Goal: Transaction & Acquisition: Purchase product/service

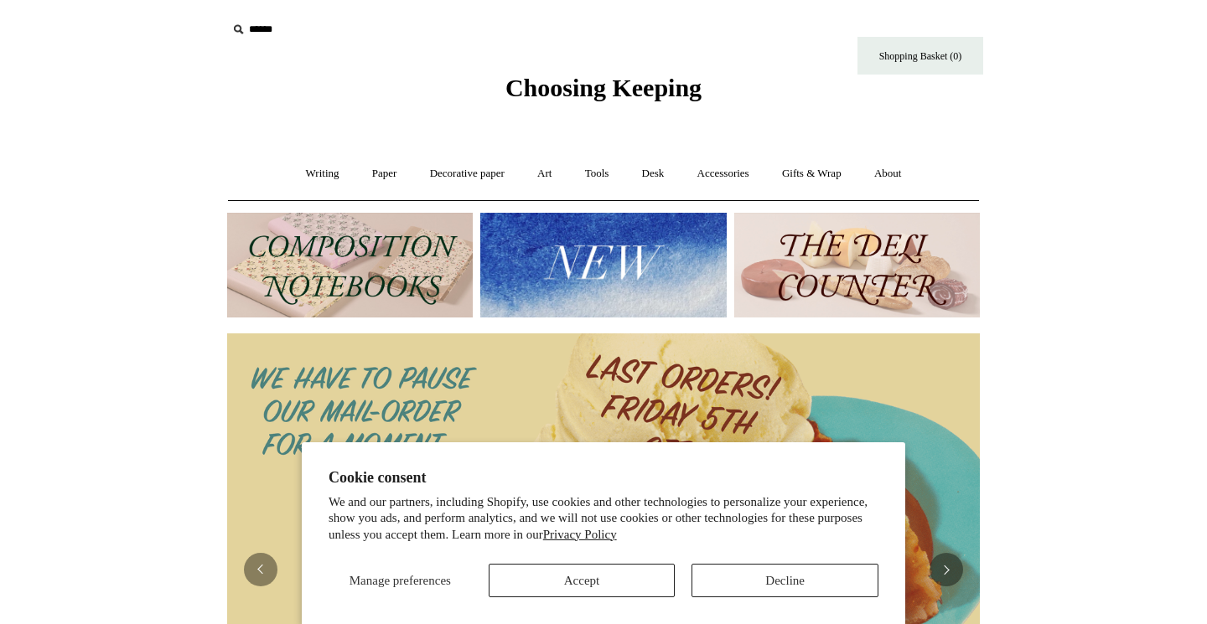
click at [785, 577] on button "Decline" at bounding box center [784, 581] width 187 height 34
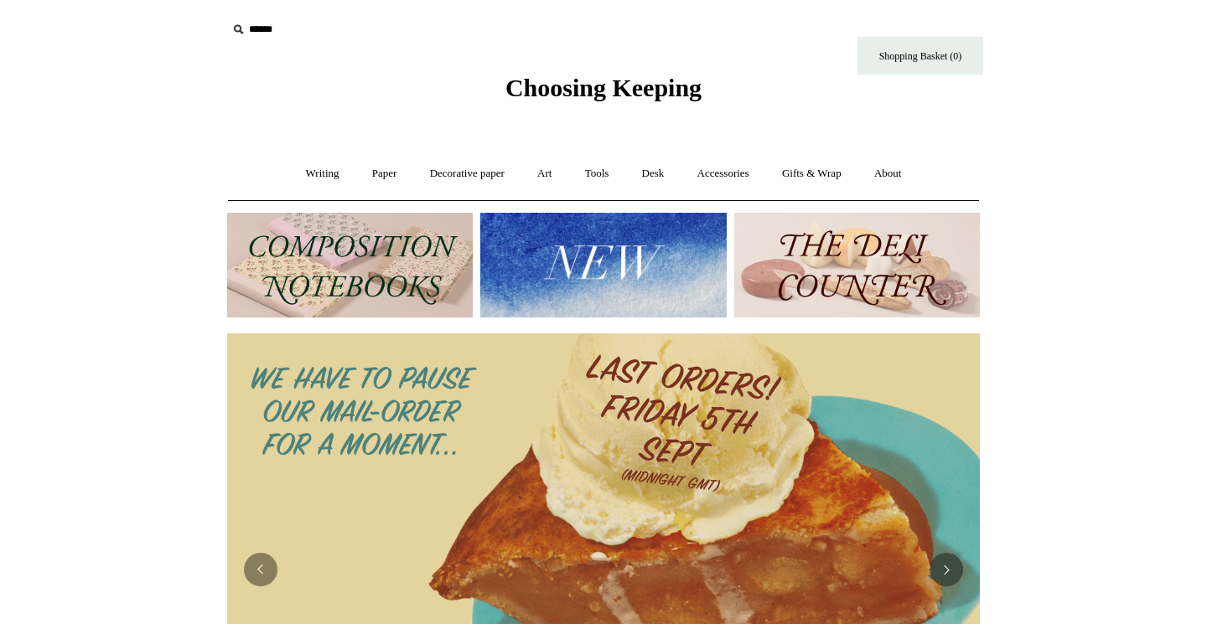
click at [340, 251] on img at bounding box center [350, 265] width 246 height 105
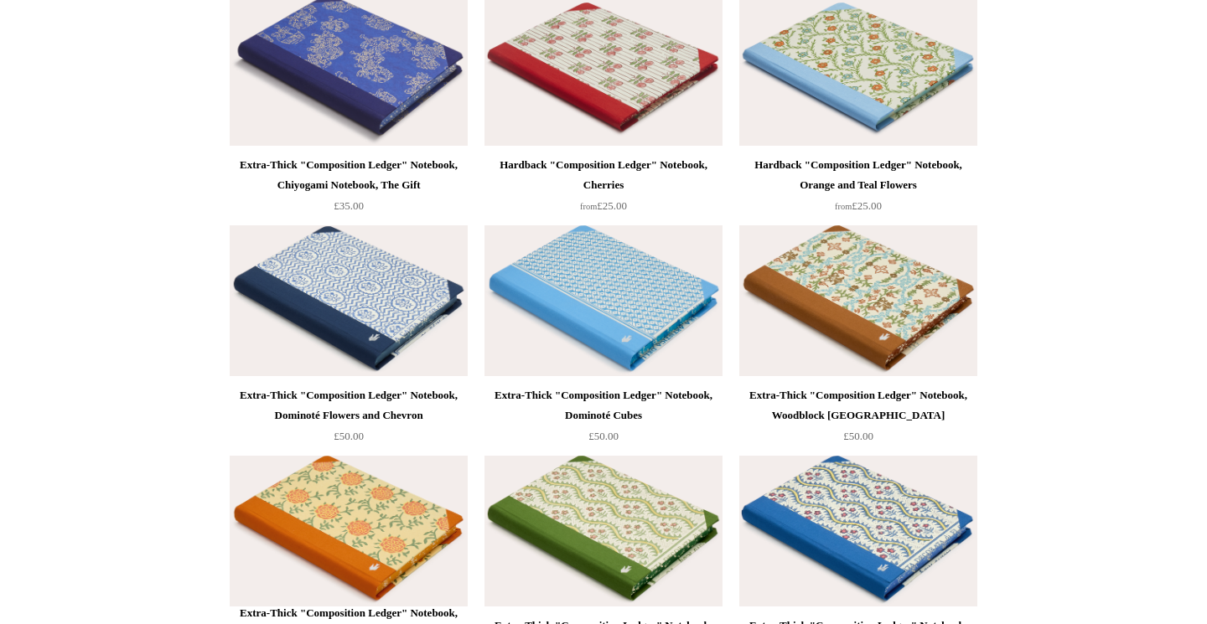
scroll to position [2988, 0]
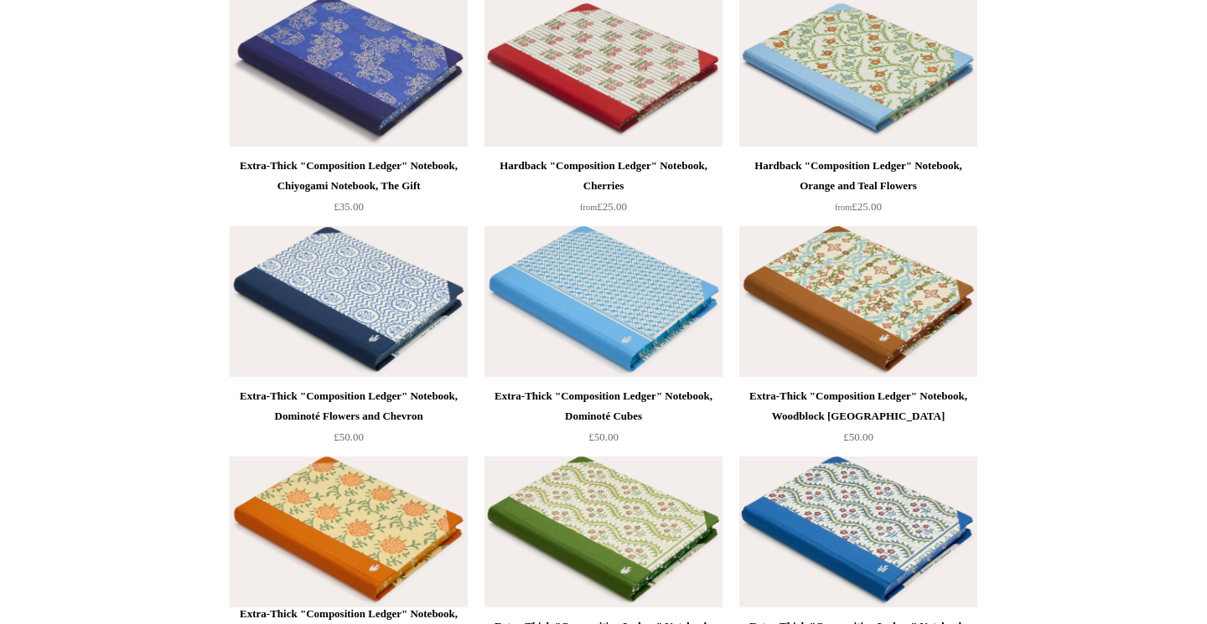
click at [528, 345] on img at bounding box center [603, 301] width 238 height 151
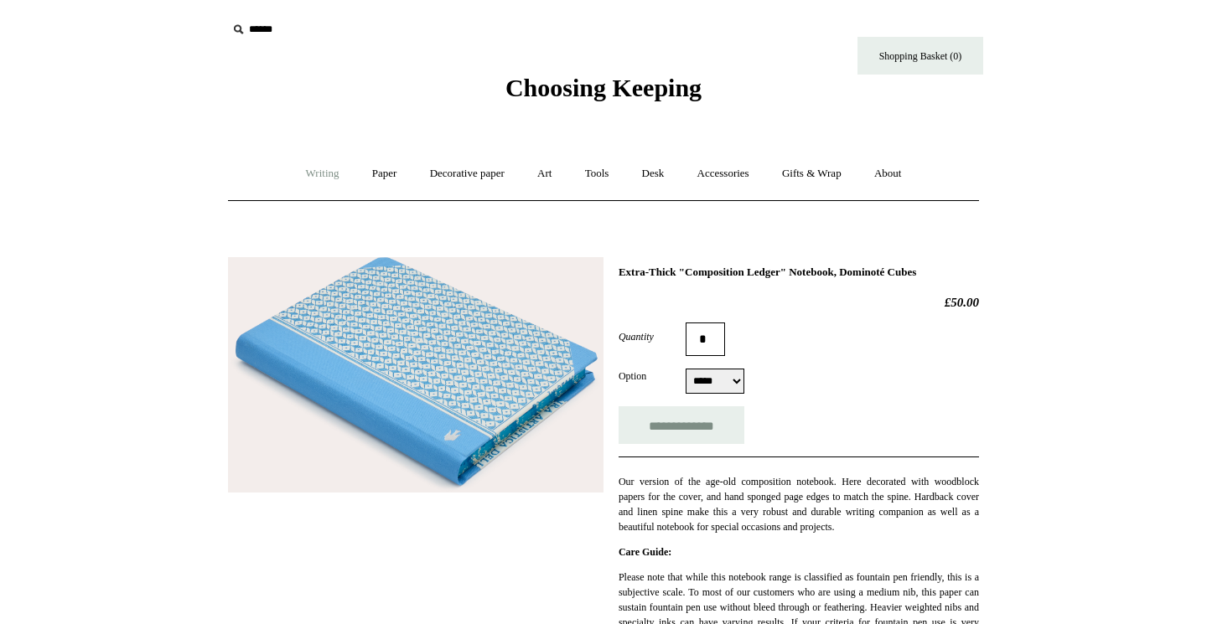
click at [319, 169] on link "Writing +" at bounding box center [323, 174] width 64 height 44
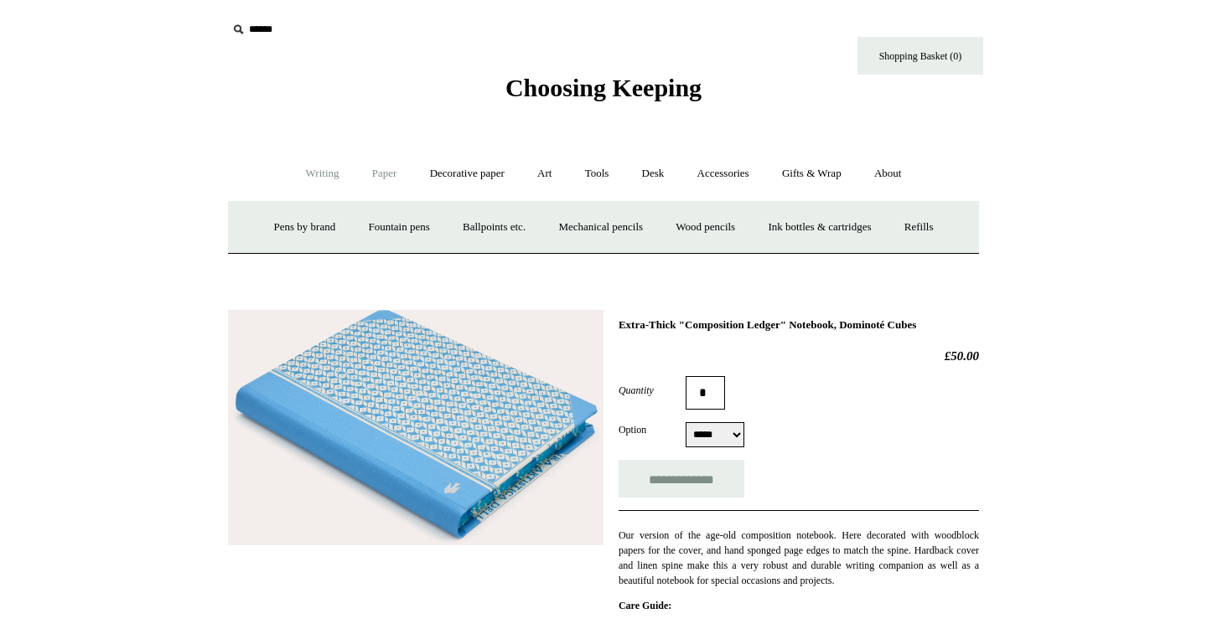
click at [371, 174] on link "Paper +" at bounding box center [384, 174] width 55 height 44
click at [459, 218] on link "📆 Dated Diaries 📆" at bounding box center [472, 227] width 122 height 44
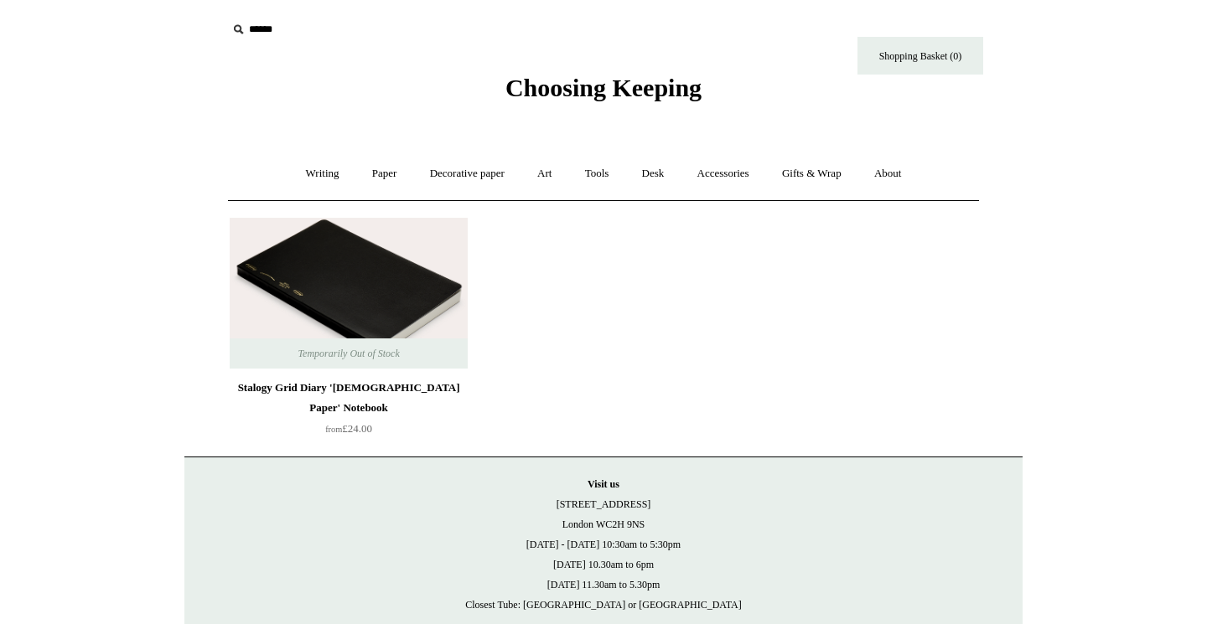
click at [328, 299] on img at bounding box center [349, 293] width 238 height 151
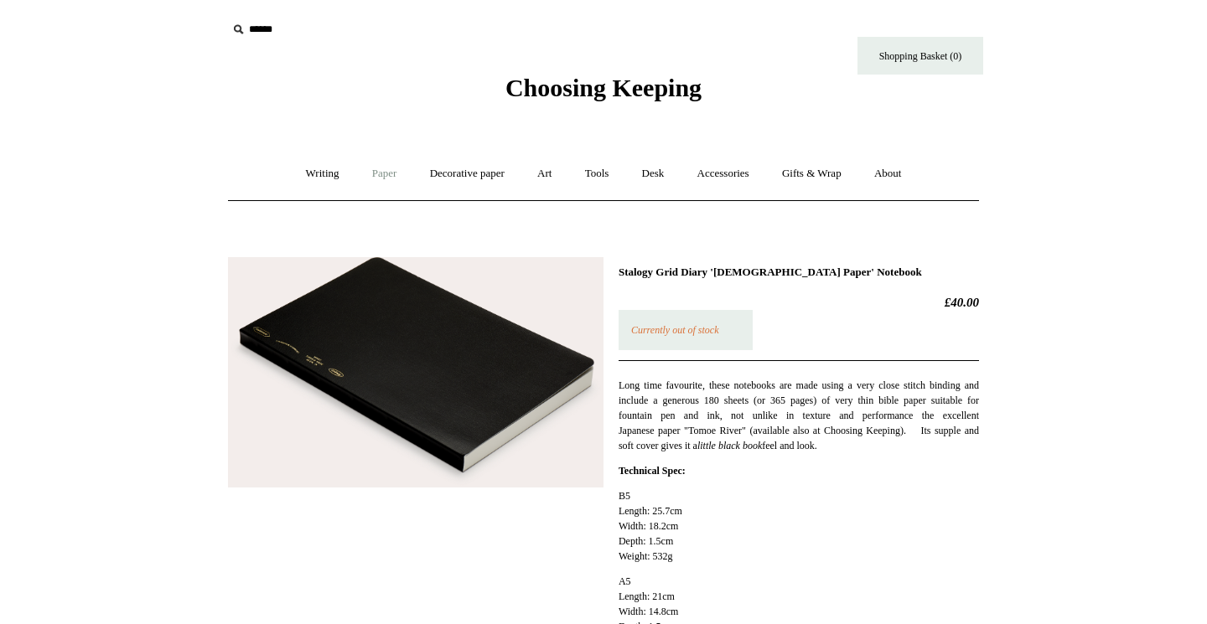
click at [390, 184] on link "Paper +" at bounding box center [384, 174] width 55 height 44
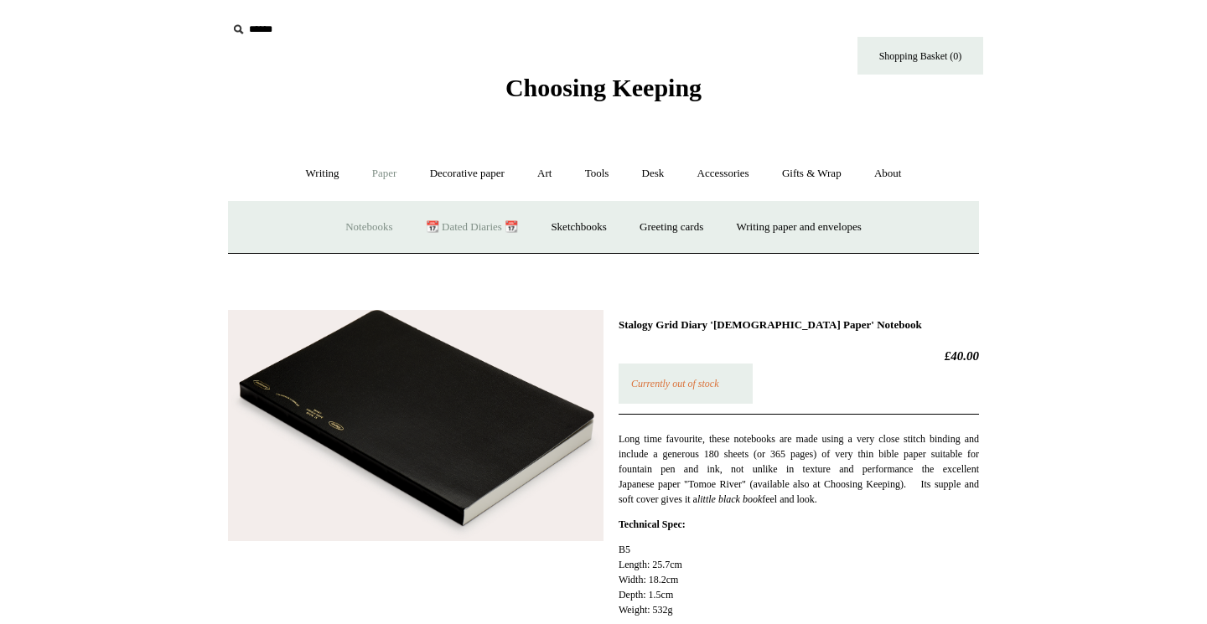
click at [348, 222] on link "Notebooks +" at bounding box center [368, 227] width 77 height 44
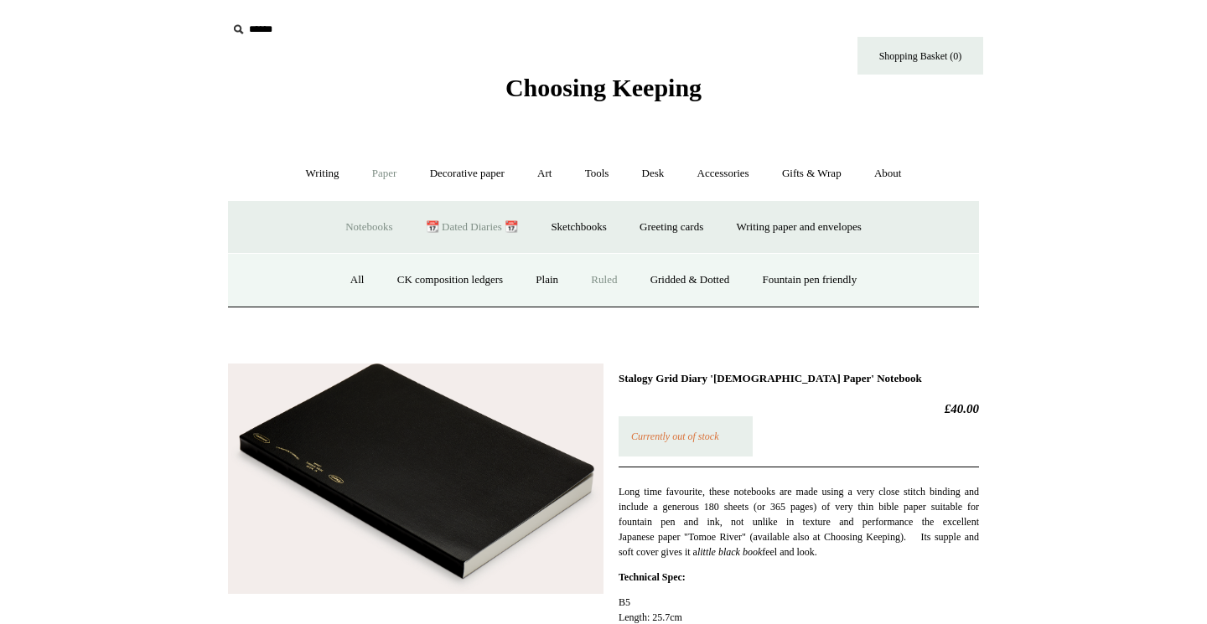
click at [597, 276] on link "Ruled" at bounding box center [604, 280] width 56 height 44
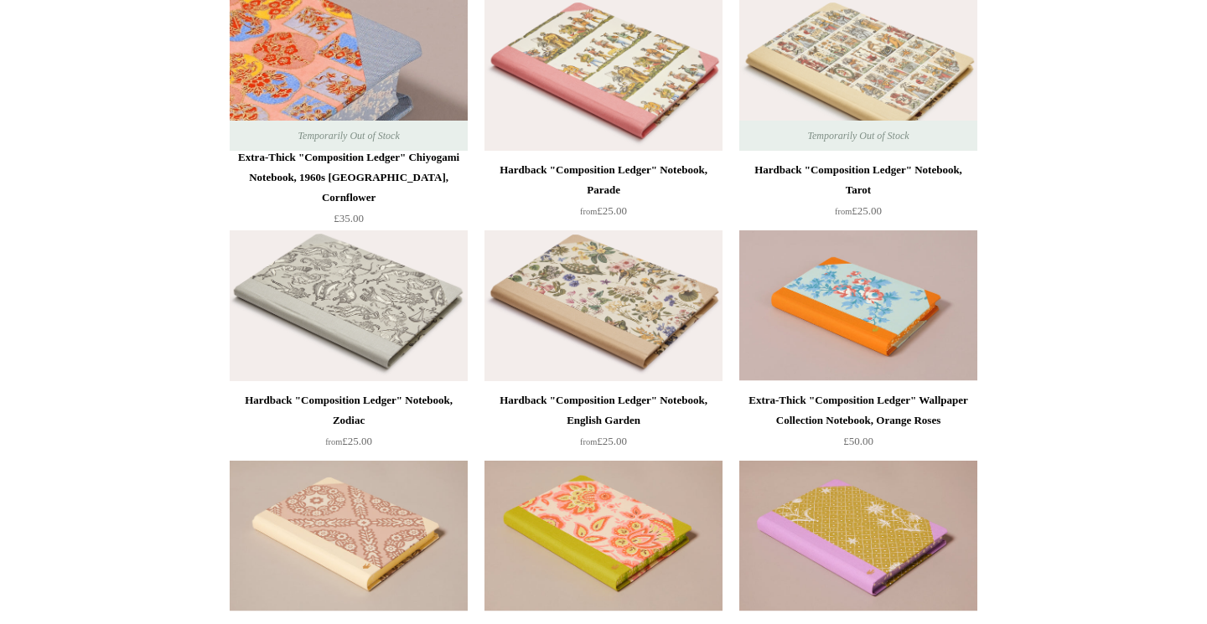
scroll to position [2137, 0]
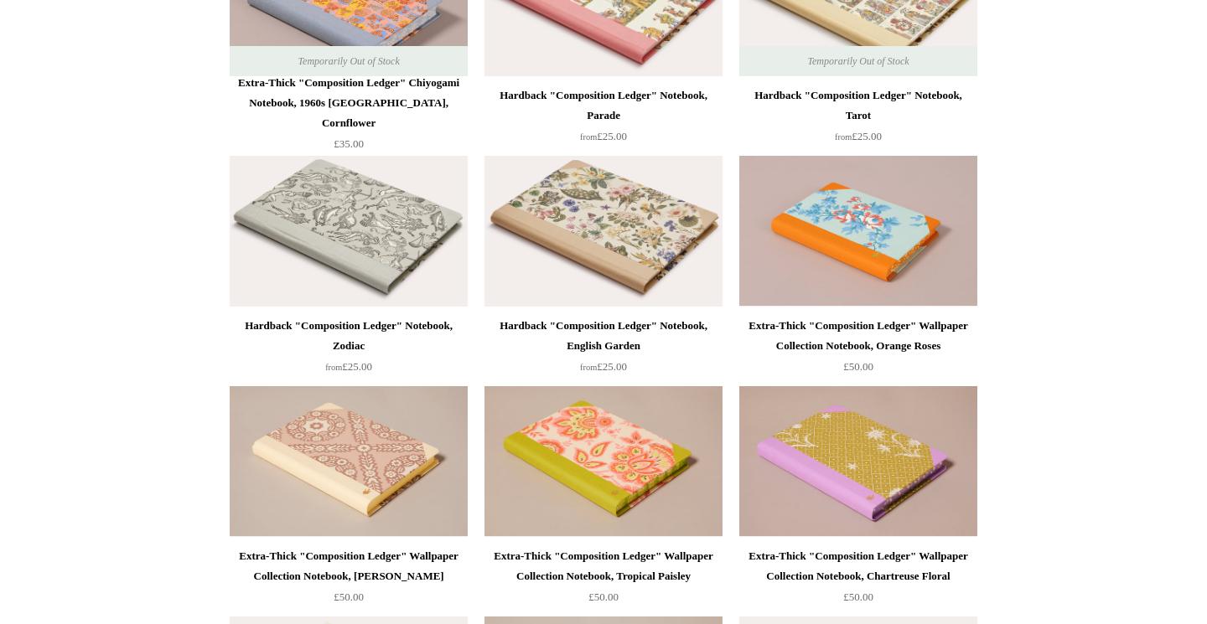
click at [347, 261] on img at bounding box center [349, 231] width 238 height 151
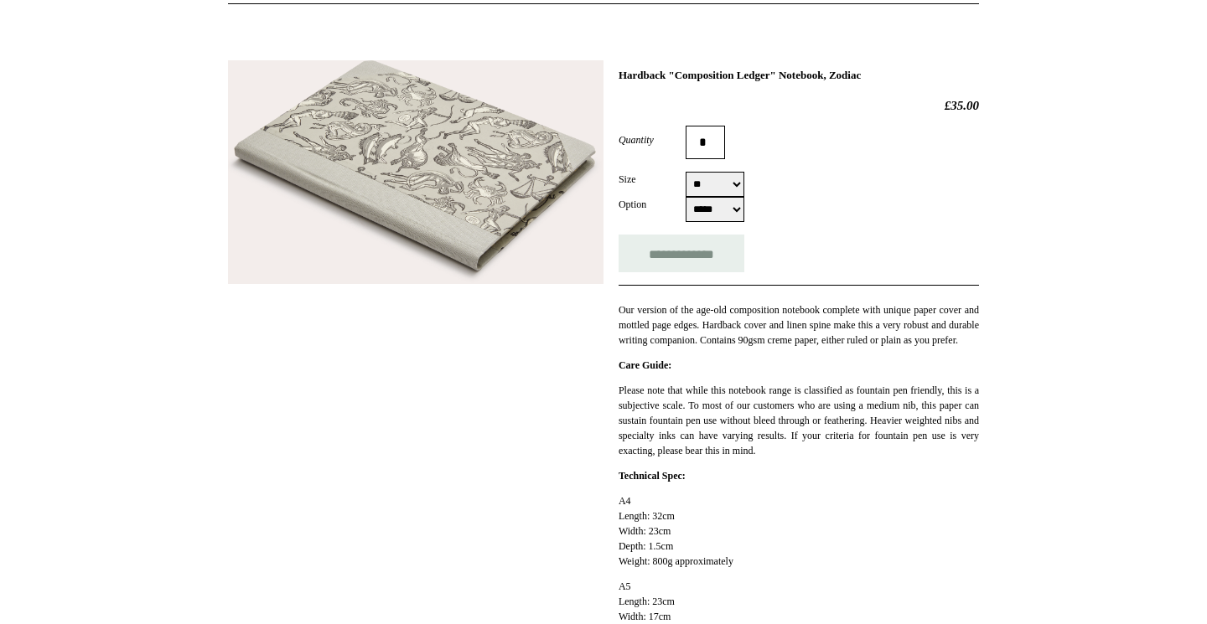
scroll to position [236, 0]
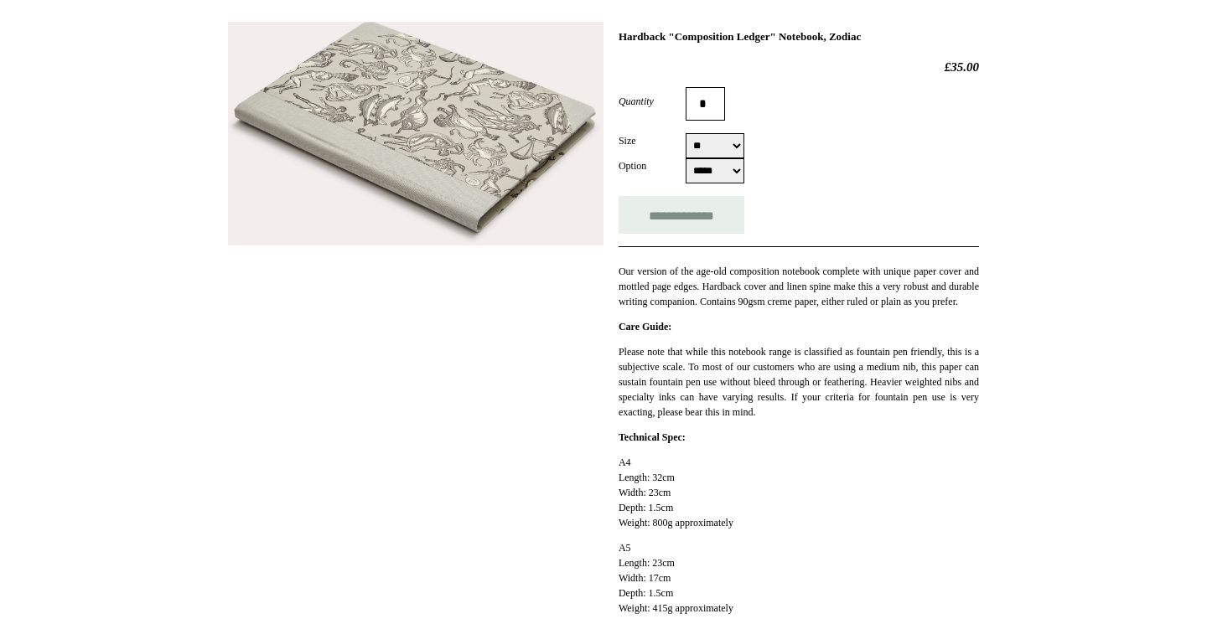
click at [735, 172] on select "***** *****" at bounding box center [715, 170] width 59 height 25
